Goal: Information Seeking & Learning: Check status

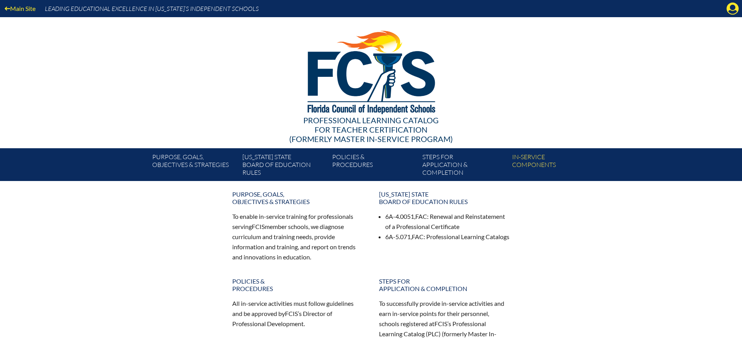
click at [733, 10] on icon at bounding box center [732, 9] width 12 height 12
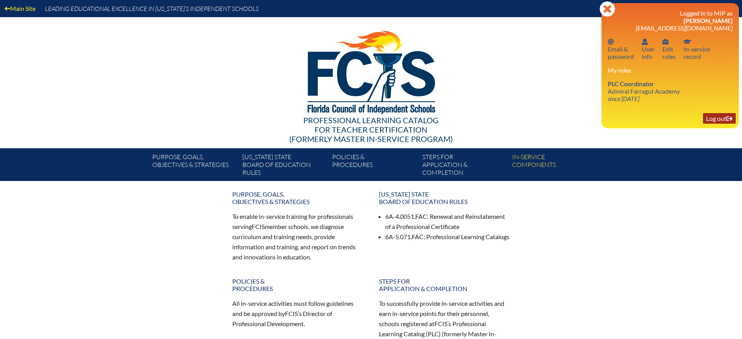
click at [719, 119] on link "Log out Log out" at bounding box center [719, 118] width 33 height 11
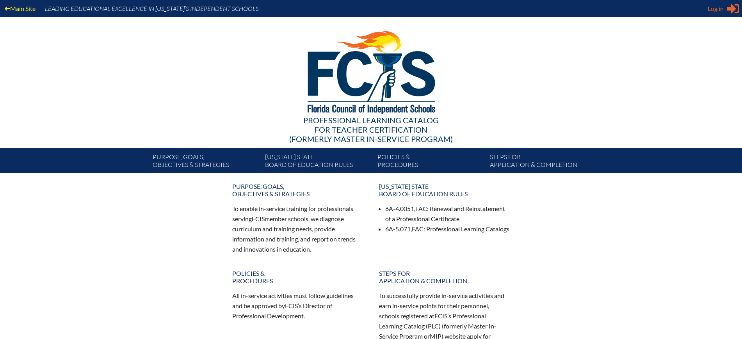
type input "[EMAIL_ADDRESS][DOMAIN_NAME]"
click at [733, 8] on icon at bounding box center [732, 9] width 12 height 10
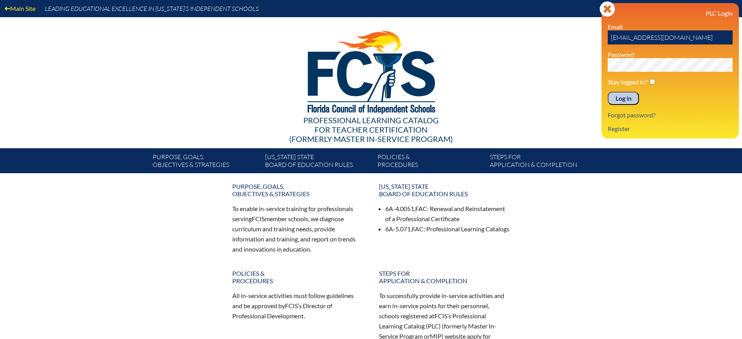
click at [627, 98] on input "Log in" at bounding box center [622, 98] width 31 height 13
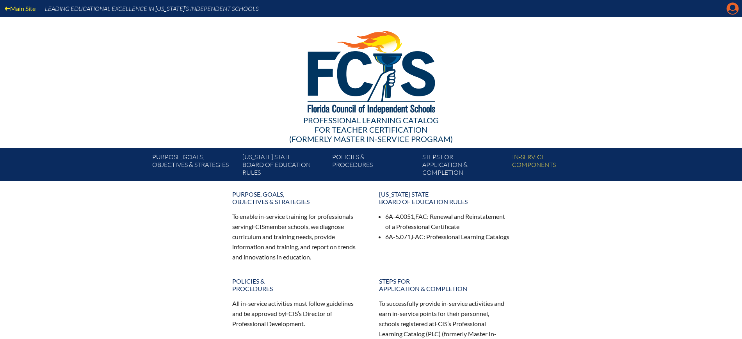
click at [733, 12] on icon "Manage Account" at bounding box center [732, 8] width 12 height 12
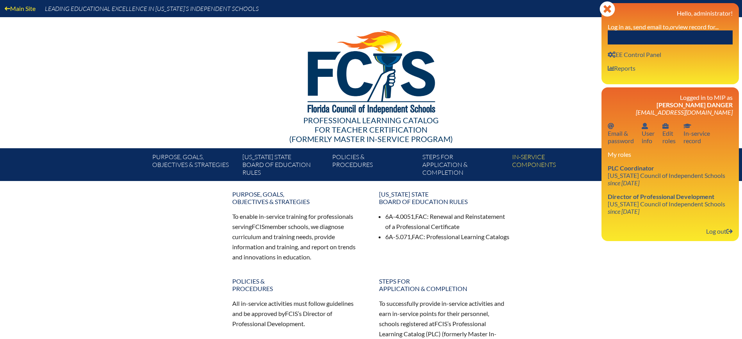
click at [692, 39] on input "text" at bounding box center [669, 37] width 125 height 14
paste input "Melissa Lezcano"
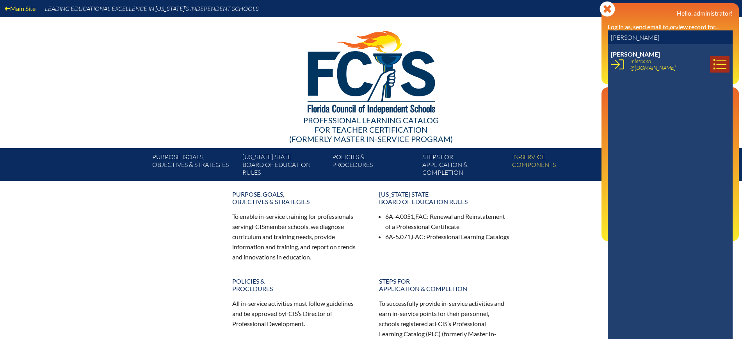
type input "Melissa Lezcano"
drag, startPoint x: 712, startPoint y: 68, endPoint x: 704, endPoint y: 67, distance: 7.5
click at [713, 68] on icon at bounding box center [719, 64] width 13 height 10
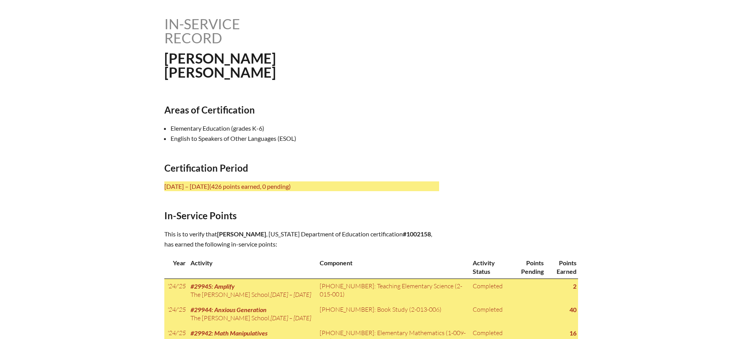
scroll to position [152, 0]
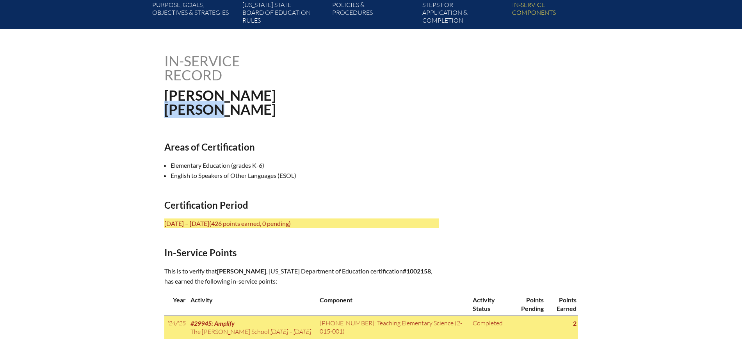
drag, startPoint x: 237, startPoint y: 105, endPoint x: 164, endPoint y: 109, distance: 72.7
click at [164, 109] on h1 "Melissa Rose Lezcano" at bounding box center [292, 102] width 256 height 28
copy h1 "Lezcano"
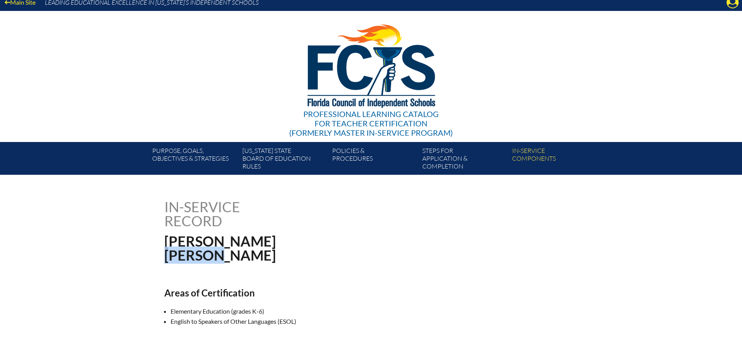
scroll to position [0, 0]
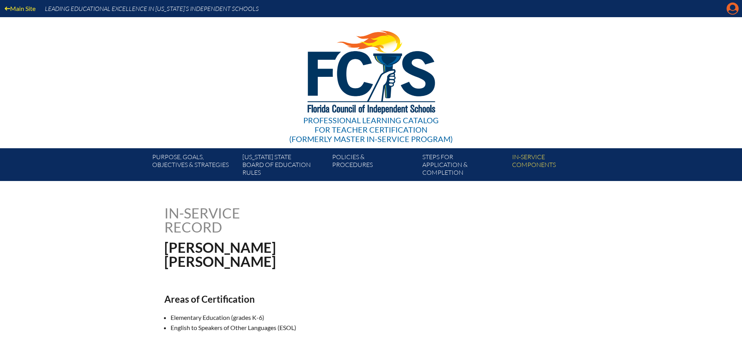
click at [727, 7] on icon at bounding box center [732, 9] width 12 height 12
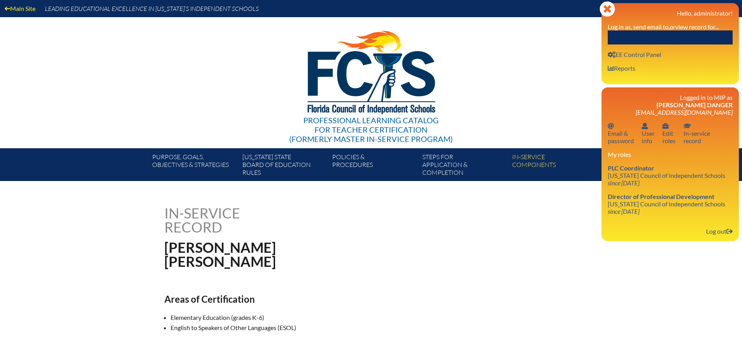
click at [672, 45] on div "Close Manage Account Hello, administrator! Log in as, send email to, or view re…" at bounding box center [669, 43] width 137 height 81
click at [671, 38] on input "text" at bounding box center [669, 37] width 125 height 14
paste input "[PERSON_NAME]"
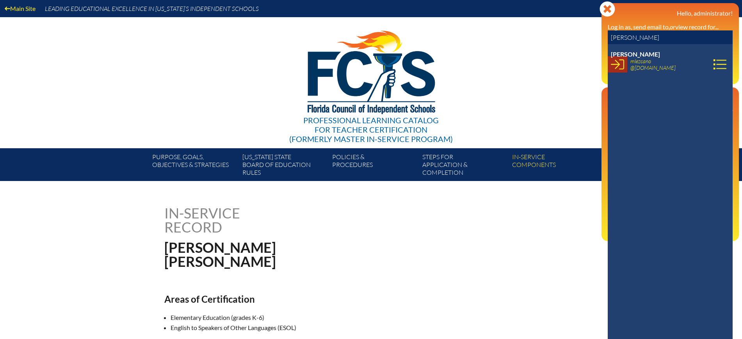
type input "[PERSON_NAME]"
click at [616, 64] on icon at bounding box center [616, 64] width 13 height 10
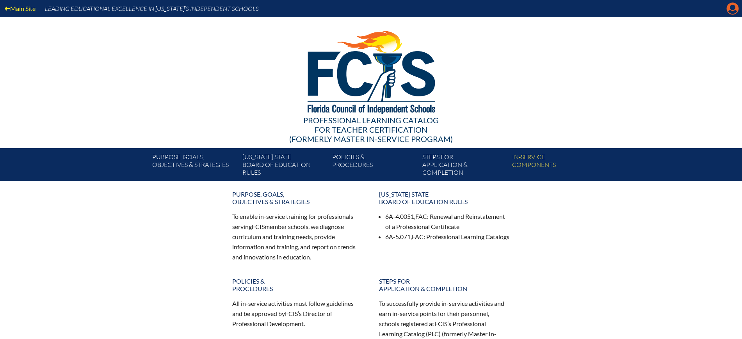
click at [735, 11] on icon "Manage account" at bounding box center [732, 8] width 12 height 12
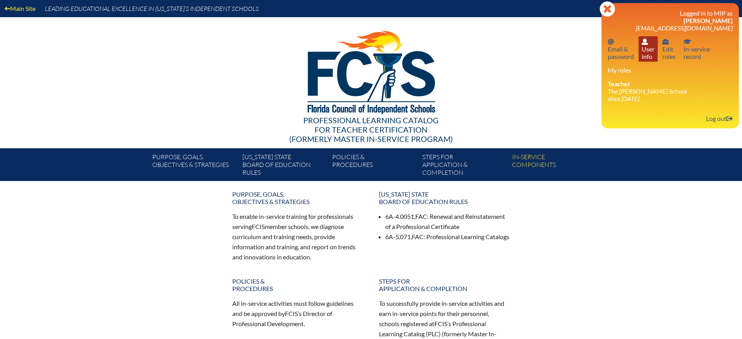
click at [642, 53] on link "User info User info" at bounding box center [647, 48] width 19 height 25
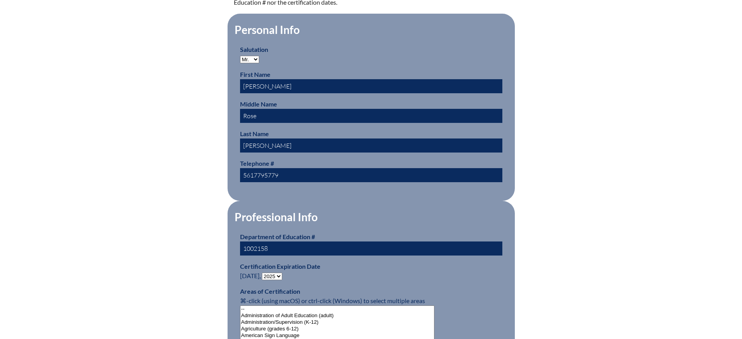
scroll to position [341, 0]
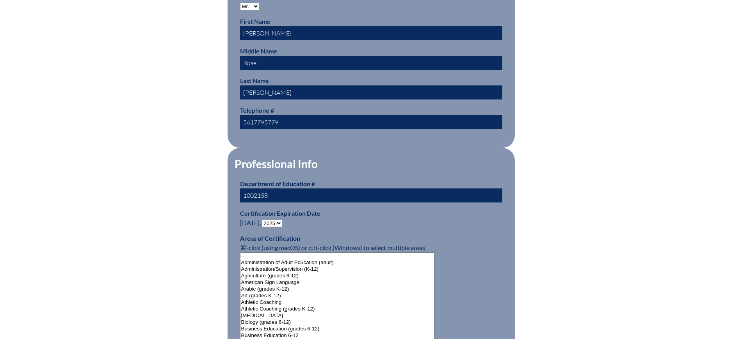
click at [269, 221] on select "- 2031 2030 2029 2028 2027 2026 2025 2024 2023 2022 2021 2020 2019 2018 2017 20…" at bounding box center [272, 223] width 20 height 7
select select "2024"
click at [263, 220] on select "- 2031 2030 2029 2028 2027 2026 2025 2024 2023 2022 2021 2020 2019 2018 2017 20…" at bounding box center [272, 223] width 20 height 7
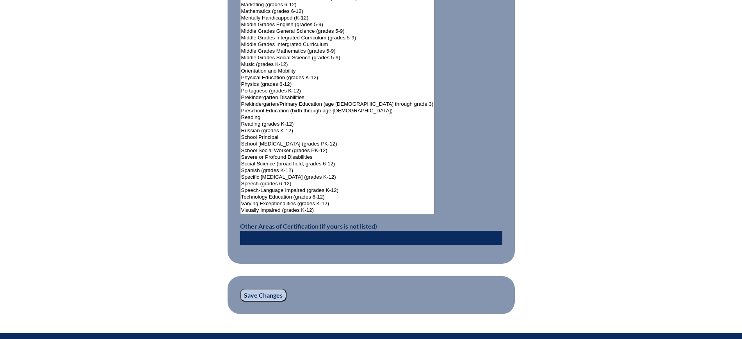
scroll to position [1034, 0]
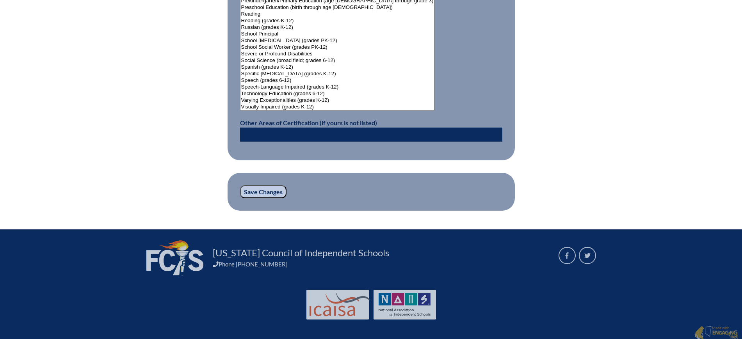
click at [262, 189] on input "Save Changes" at bounding box center [263, 191] width 46 height 13
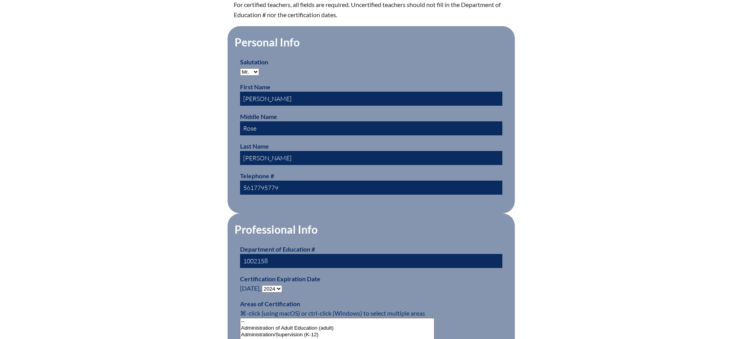
scroll to position [341, 0]
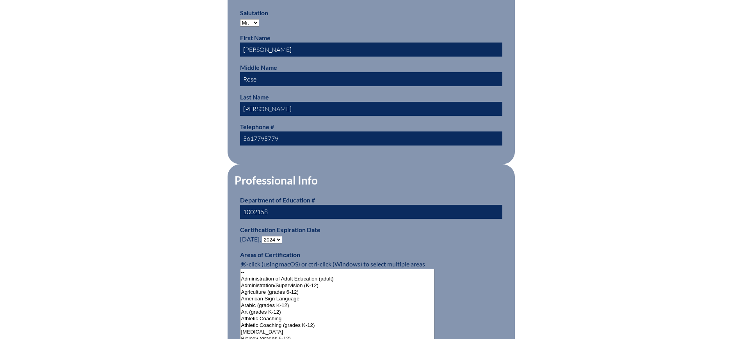
click at [272, 236] on select "- 2031 2030 2029 2028 2027 2026 2025 2024 2023 2022 2021 2020 2019 2018 2017 20…" at bounding box center [272, 239] width 20 height 7
select select "2025"
click at [263, 236] on select "- 2031 2030 2029 2028 2027 2026 2025 2024 2023 2022 2021 2020 2019 2018 2017 20…" at bounding box center [272, 239] width 20 height 7
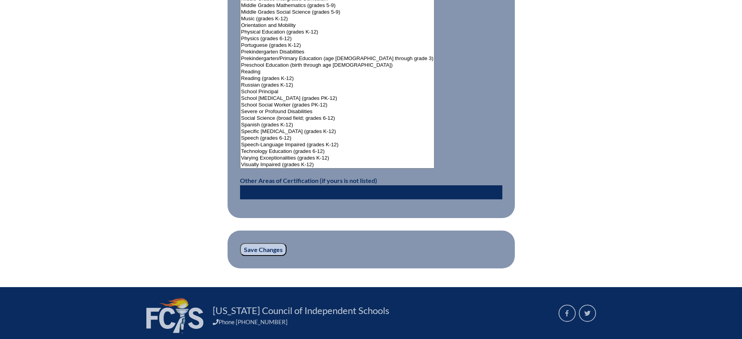
scroll to position [1050, 0]
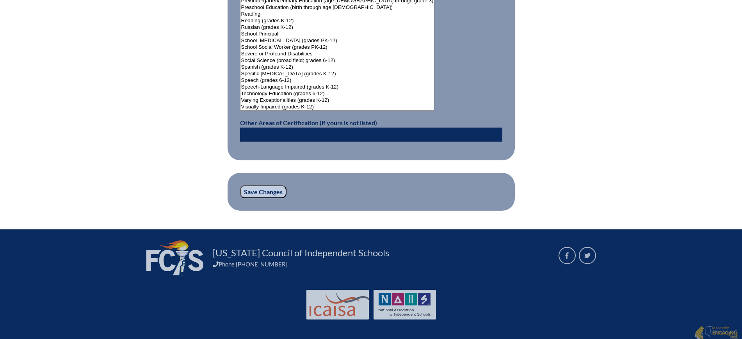
click at [266, 190] on input "Save Changes" at bounding box center [263, 191] width 46 height 13
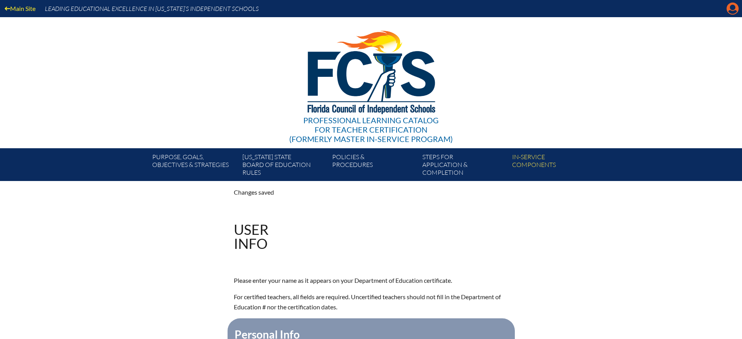
click at [730, 11] on icon "Manage account" at bounding box center [732, 8] width 12 height 12
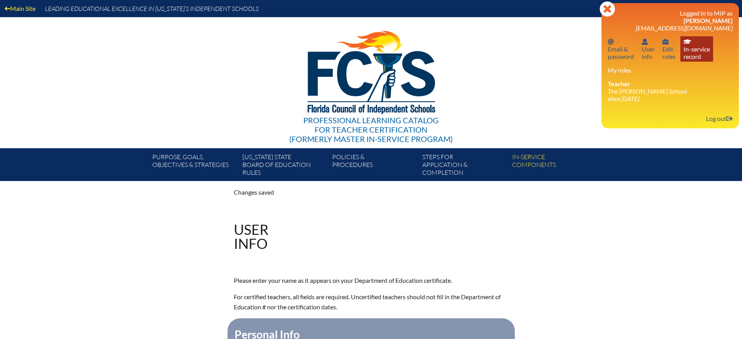
click at [700, 48] on link "In-service record In-service record" at bounding box center [696, 48] width 33 height 25
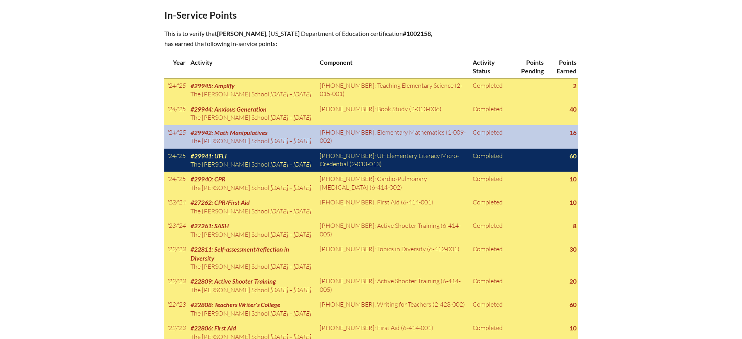
scroll to position [390, 0]
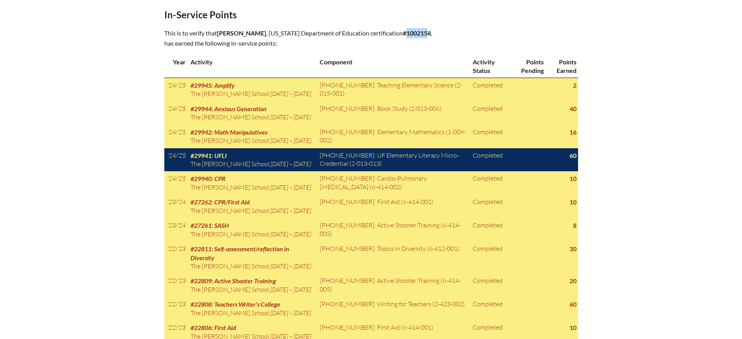
drag, startPoint x: 316, startPoint y: 40, endPoint x: 293, endPoint y: 45, distance: 23.2
click at [403, 37] on b "#1002158" at bounding box center [417, 32] width 28 height 7
drag, startPoint x: 318, startPoint y: 41, endPoint x: 294, endPoint y: 44, distance: 23.7
click at [403, 37] on b "#1002158" at bounding box center [417, 32] width 28 height 7
copy b "1002158"
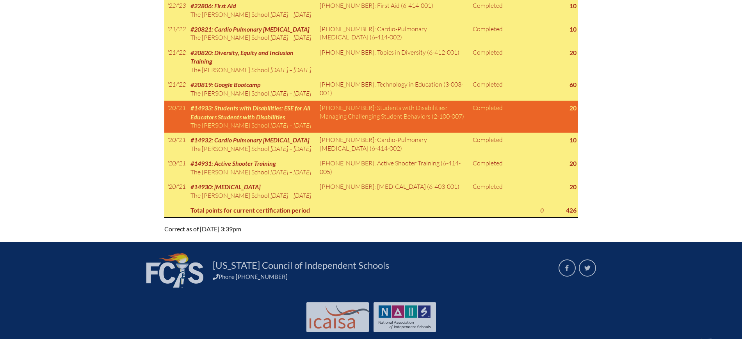
scroll to position [585, 0]
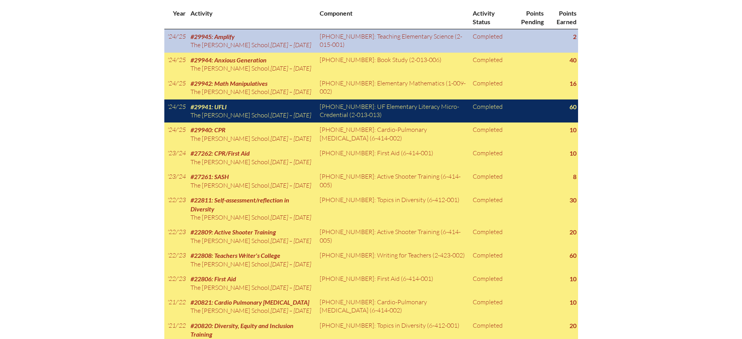
scroll to position [244, 0]
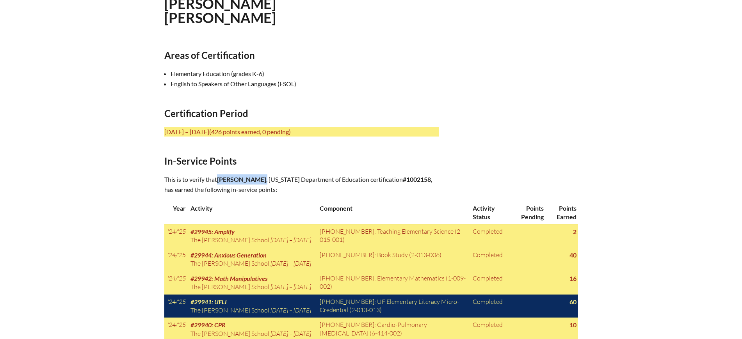
drag, startPoint x: 295, startPoint y: 172, endPoint x: 218, endPoint y: 176, distance: 76.2
click at [218, 176] on div "In-service record Melissa Rose Lezcano Areas of Certification Elementary Educat…" at bounding box center [370, 332] width 413 height 740
copy p "Melissa Rose Lezcano ,"
drag, startPoint x: 507, startPoint y: 148, endPoint x: 501, endPoint y: 153, distance: 7.5
click at [507, 148] on div "In-service record Melissa Rose Lezcano Areas of Certification Elementary Educat…" at bounding box center [370, 332] width 413 height 740
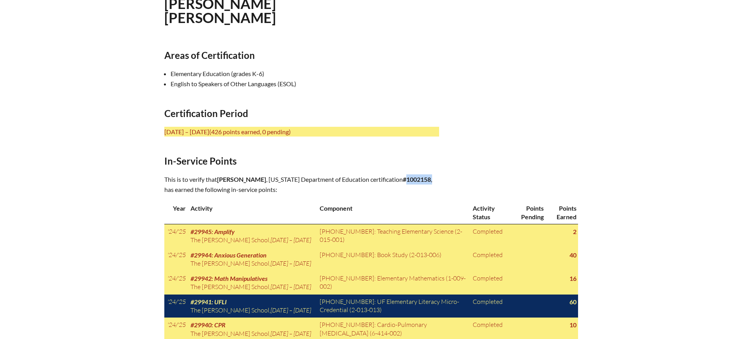
drag, startPoint x: 319, startPoint y: 189, endPoint x: 294, endPoint y: 188, distance: 25.8
click at [294, 188] on p "This is to verify that Melissa Rose Lezcano , Florida Department of Education c…" at bounding box center [301, 184] width 275 height 20
copy p "1002158 ,"
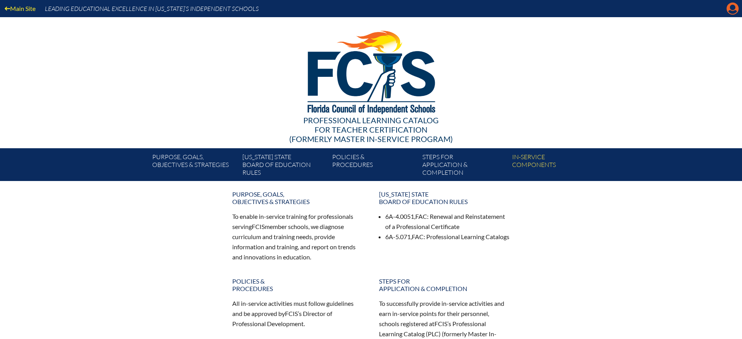
click at [734, 7] on icon "Manage account" at bounding box center [732, 8] width 12 height 12
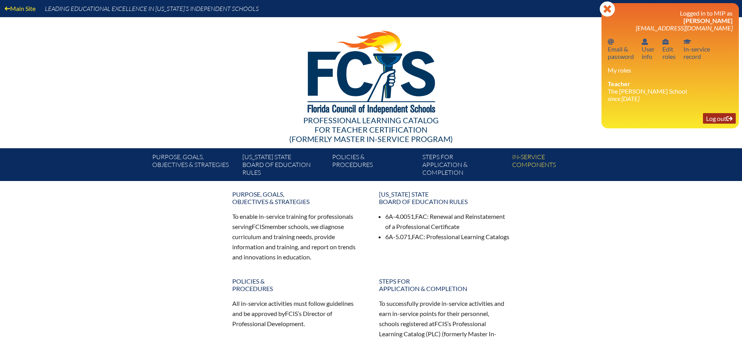
click at [716, 116] on link "Log out Log out" at bounding box center [719, 118] width 33 height 11
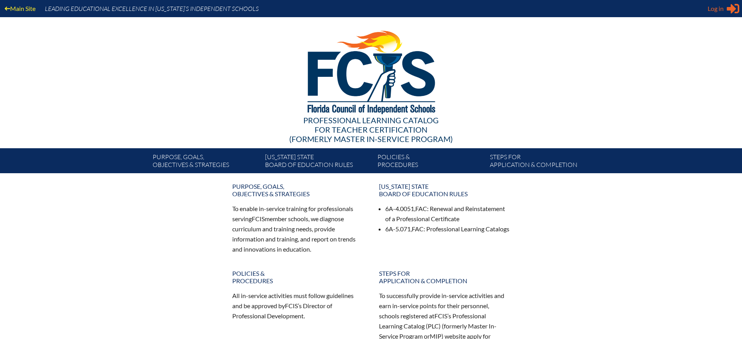
type input "[EMAIL_ADDRESS][DOMAIN_NAME]"
click at [716, 10] on span "Log in" at bounding box center [715, 8] width 16 height 9
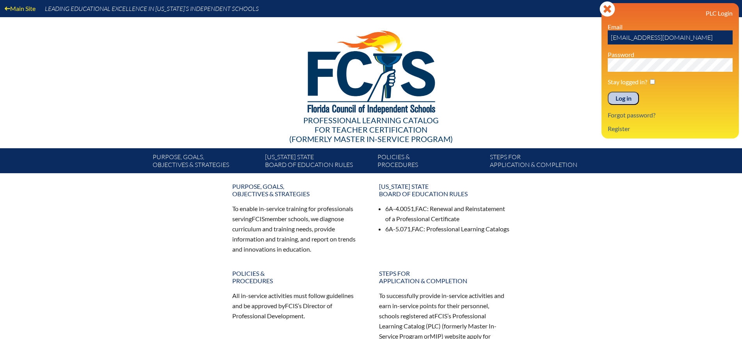
click at [626, 94] on input "Log in" at bounding box center [622, 98] width 31 height 13
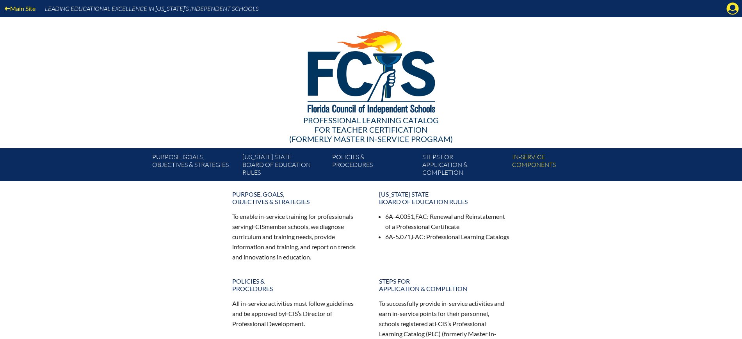
drag, startPoint x: 727, startPoint y: 9, endPoint x: 726, endPoint y: 18, distance: 9.1
click at [727, 9] on icon at bounding box center [732, 9] width 12 height 12
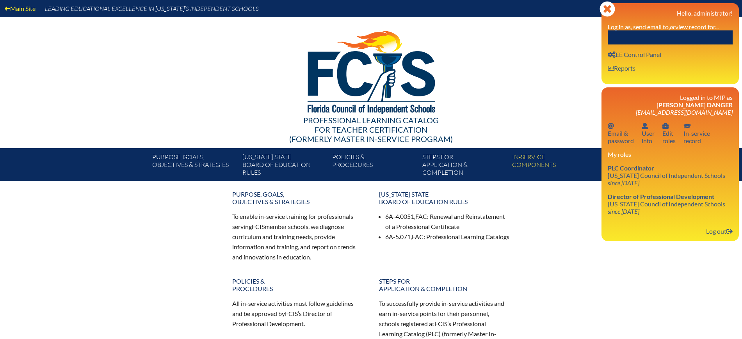
click at [704, 35] on input "text" at bounding box center [669, 37] width 125 height 14
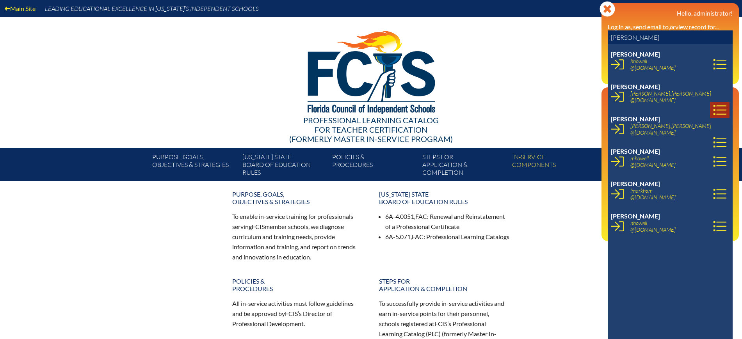
type input "[PERSON_NAME]"
click at [713, 103] on icon at bounding box center [719, 109] width 13 height 13
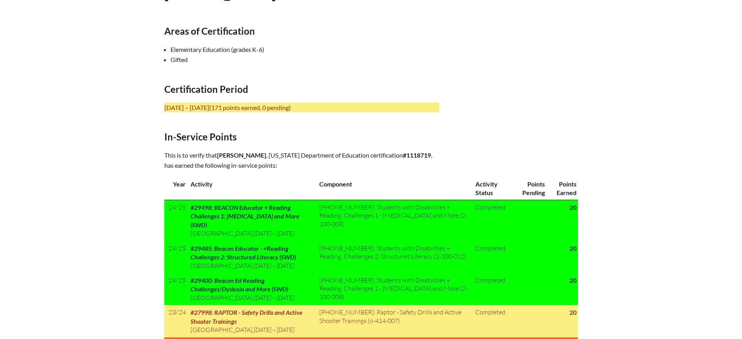
scroll to position [244, 0]
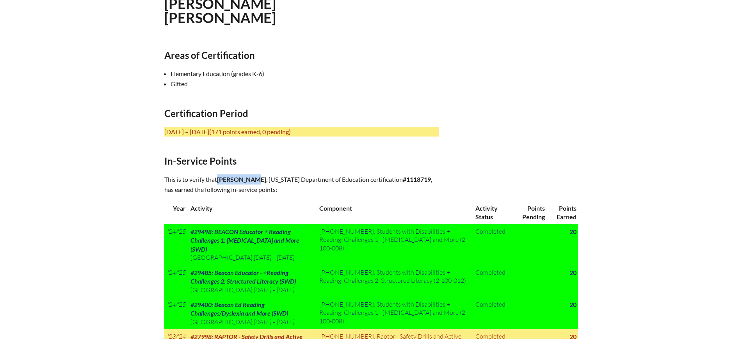
drag, startPoint x: 261, startPoint y: 178, endPoint x: 220, endPoint y: 178, distance: 41.0
click at [220, 178] on span "[PERSON_NAME]" at bounding box center [241, 179] width 49 height 7
copy span "[PERSON_NAME]"
drag, startPoint x: 418, startPoint y: 176, endPoint x: 392, endPoint y: 177, distance: 25.8
click at [392, 177] on p "This is to verify that [PERSON_NAME] , [US_STATE] Department of Education certi…" at bounding box center [301, 184] width 275 height 20
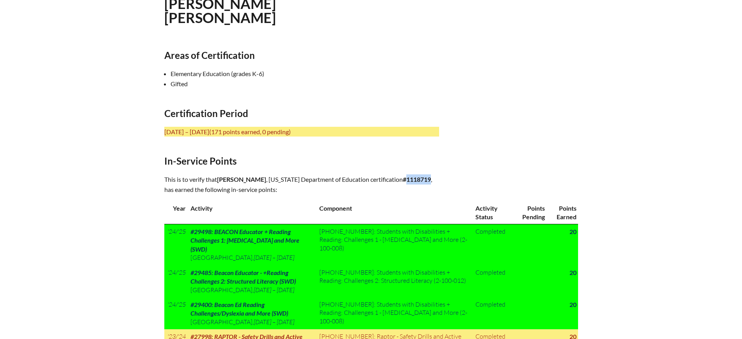
copy b "1118719"
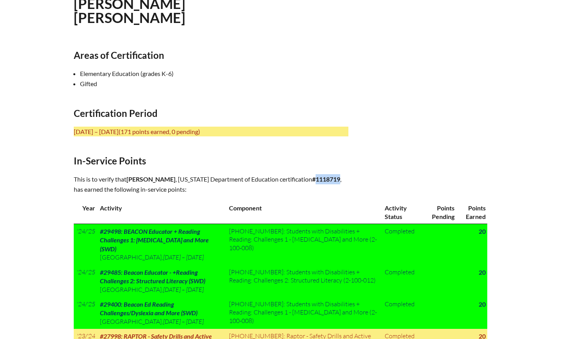
drag, startPoint x: 252, startPoint y: 16, endPoint x: 274, endPoint y: 0, distance: 26.8
click at [252, 16] on h1 "[PERSON_NAME]" at bounding box center [202, 10] width 256 height 28
